Goal: Use online tool/utility: Use online tool/utility

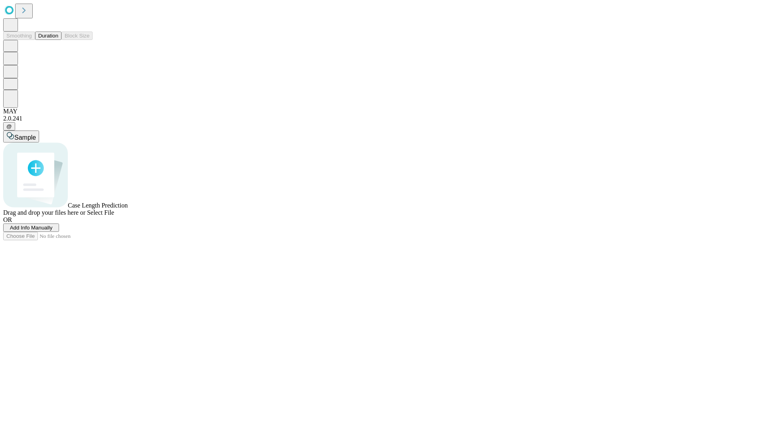
click at [58, 40] on button "Duration" at bounding box center [48, 36] width 26 height 8
click at [36, 134] on span "Sample" at bounding box center [25, 137] width 22 height 7
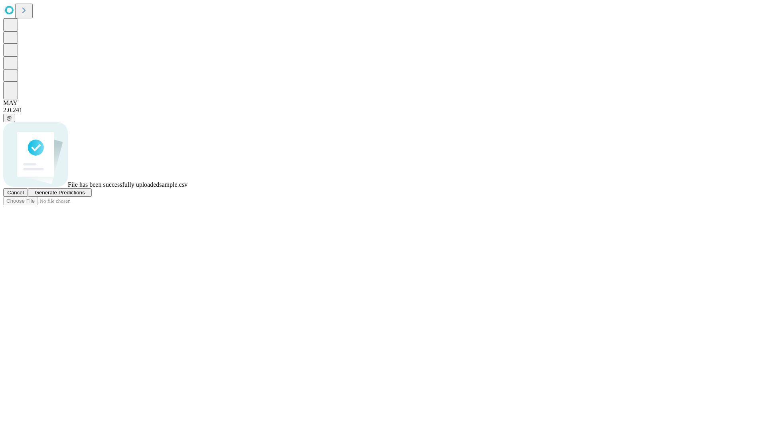
click at [85, 196] on span "Generate Predictions" at bounding box center [60, 193] width 50 height 6
